Goal: Transaction & Acquisition: Purchase product/service

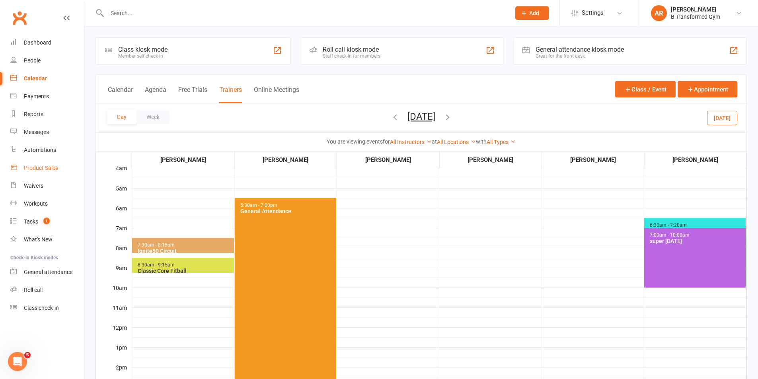
click at [49, 168] on div "Product Sales" at bounding box center [41, 168] width 34 height 6
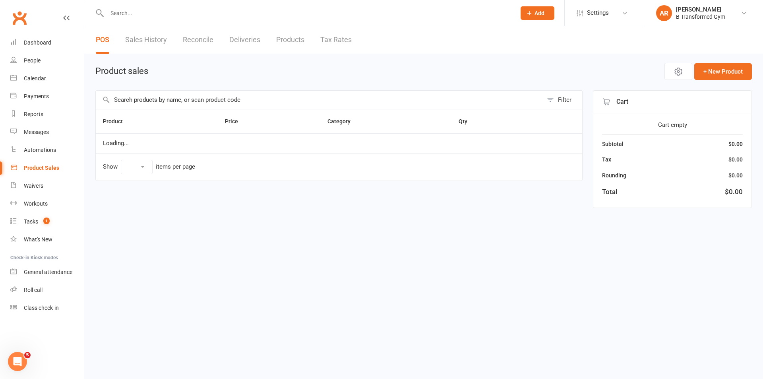
select select "25"
click at [177, 102] on input "text" at bounding box center [319, 100] width 447 height 18
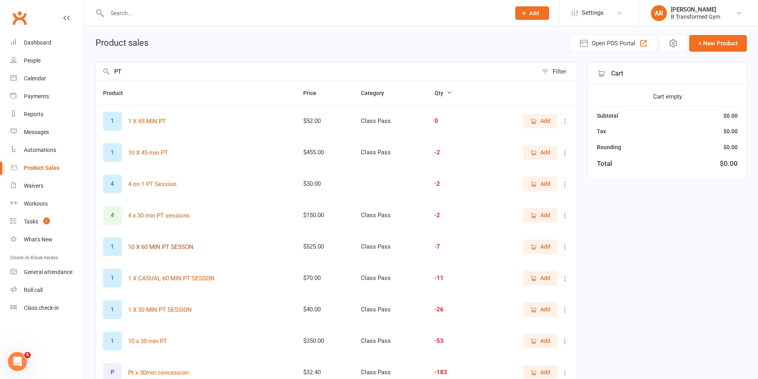
scroll to position [40, 0]
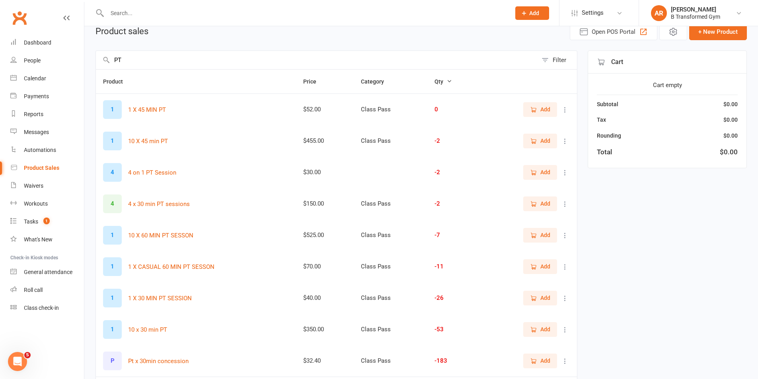
type input "PT"
click at [537, 297] on span "Add" at bounding box center [540, 297] width 20 height 9
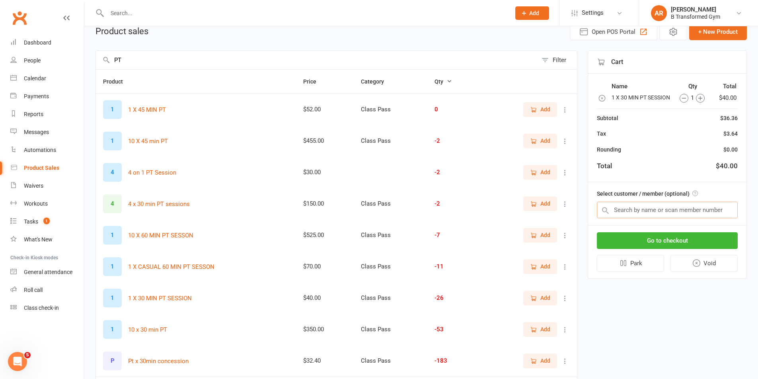
click at [665, 214] on input "text" at bounding box center [666, 210] width 141 height 17
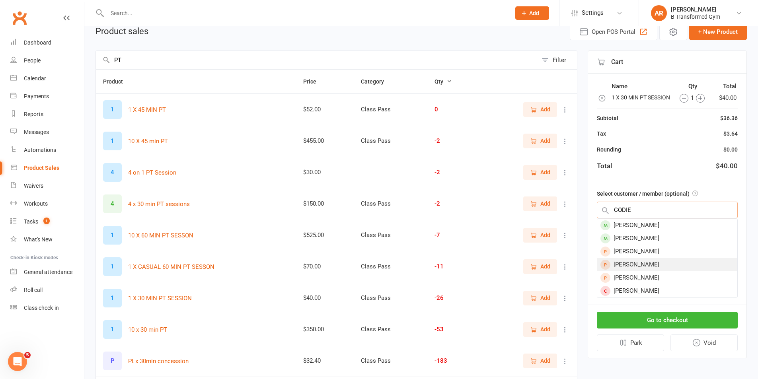
type input "CODIE"
click at [655, 271] on div "[PERSON_NAME]" at bounding box center [667, 264] width 140 height 13
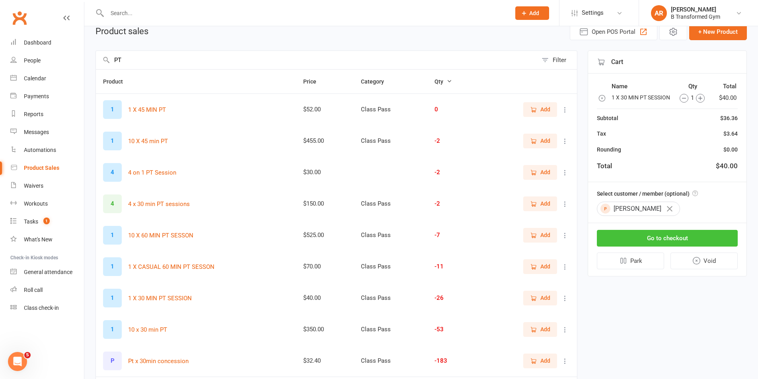
click at [666, 247] on button "Go to checkout" at bounding box center [666, 238] width 141 height 17
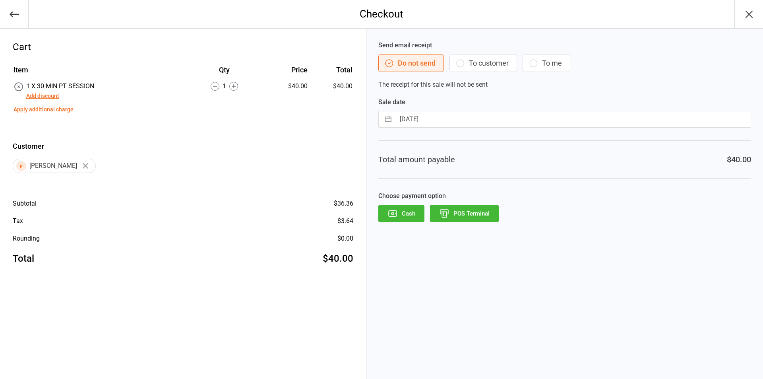
click at [466, 214] on button "POS Terminal" at bounding box center [464, 213] width 69 height 17
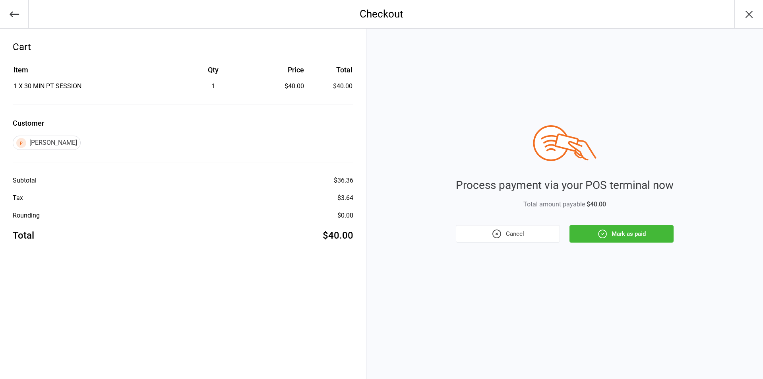
click at [615, 234] on button "Mark as paid" at bounding box center [622, 233] width 104 height 17
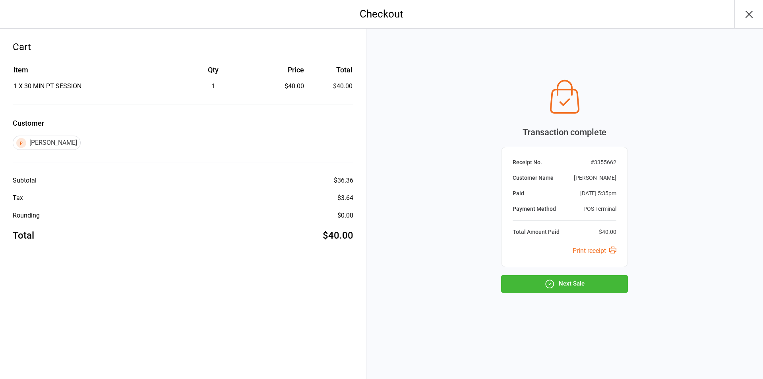
click at [584, 276] on button "Next Sale" at bounding box center [564, 283] width 127 height 17
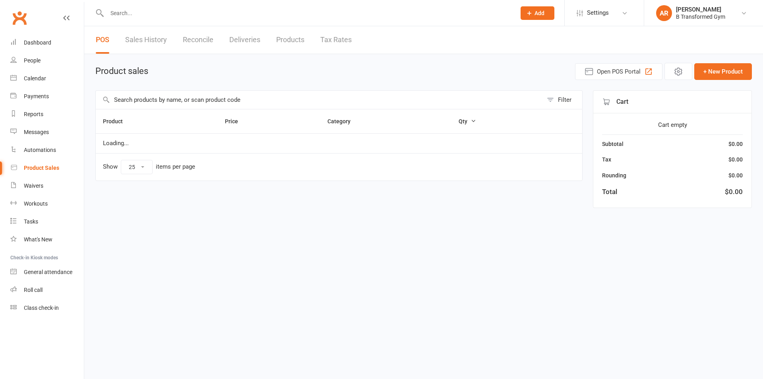
select select "25"
